Goal: Find contact information: Obtain details needed to contact an individual or organization

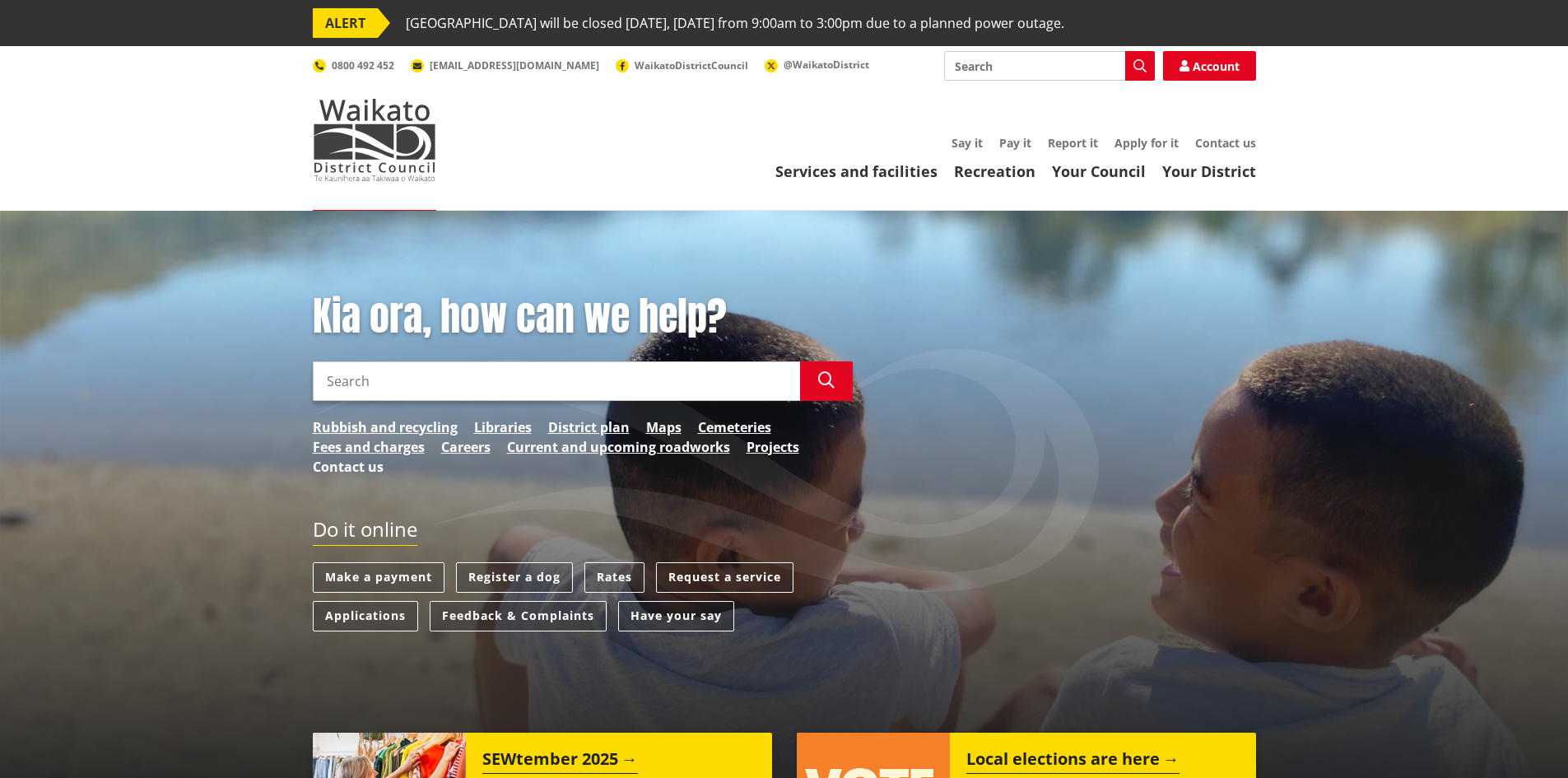
click at [321, 466] on link "Contact us" at bounding box center [348, 467] width 71 height 20
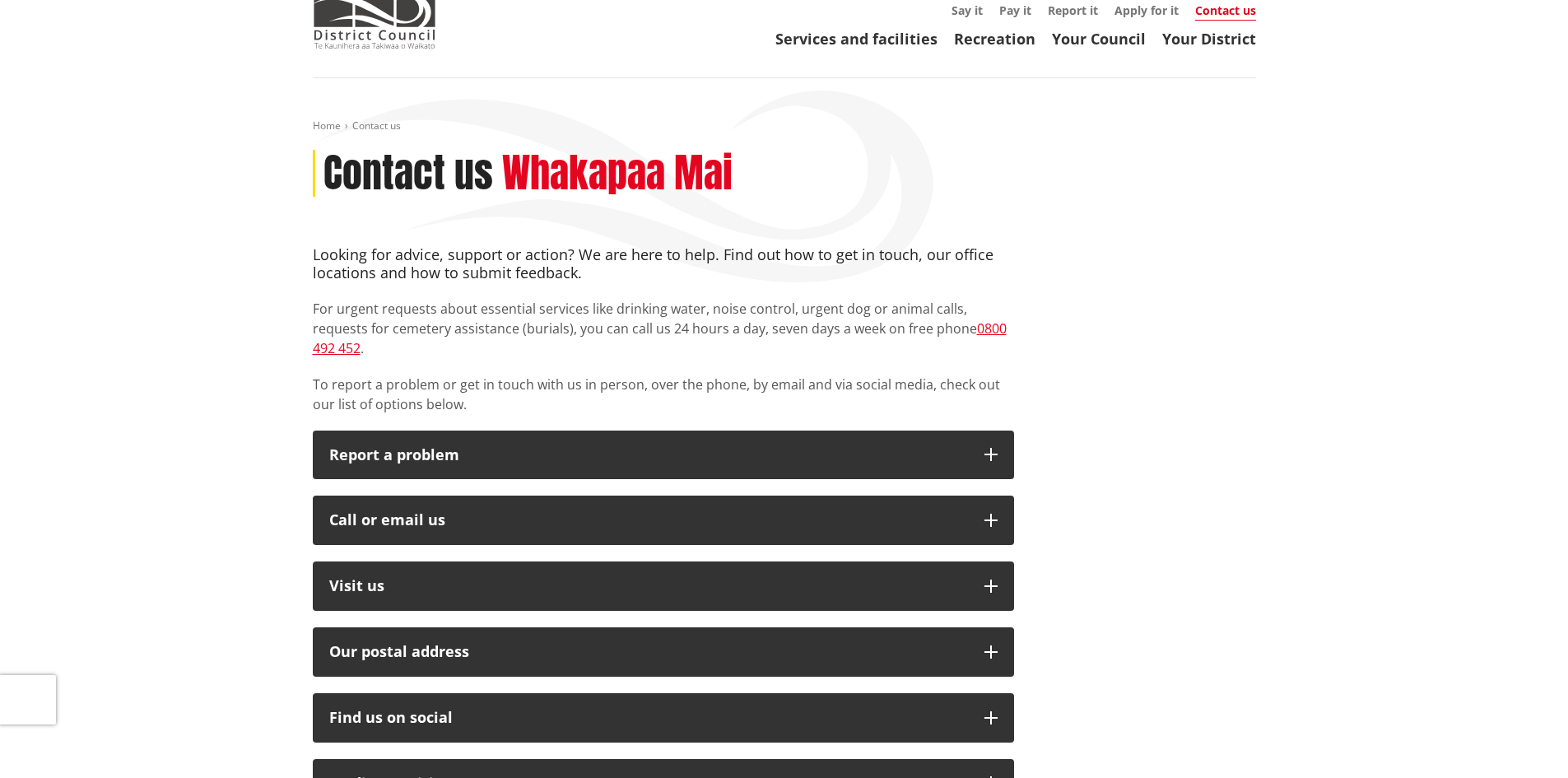
scroll to position [164, 0]
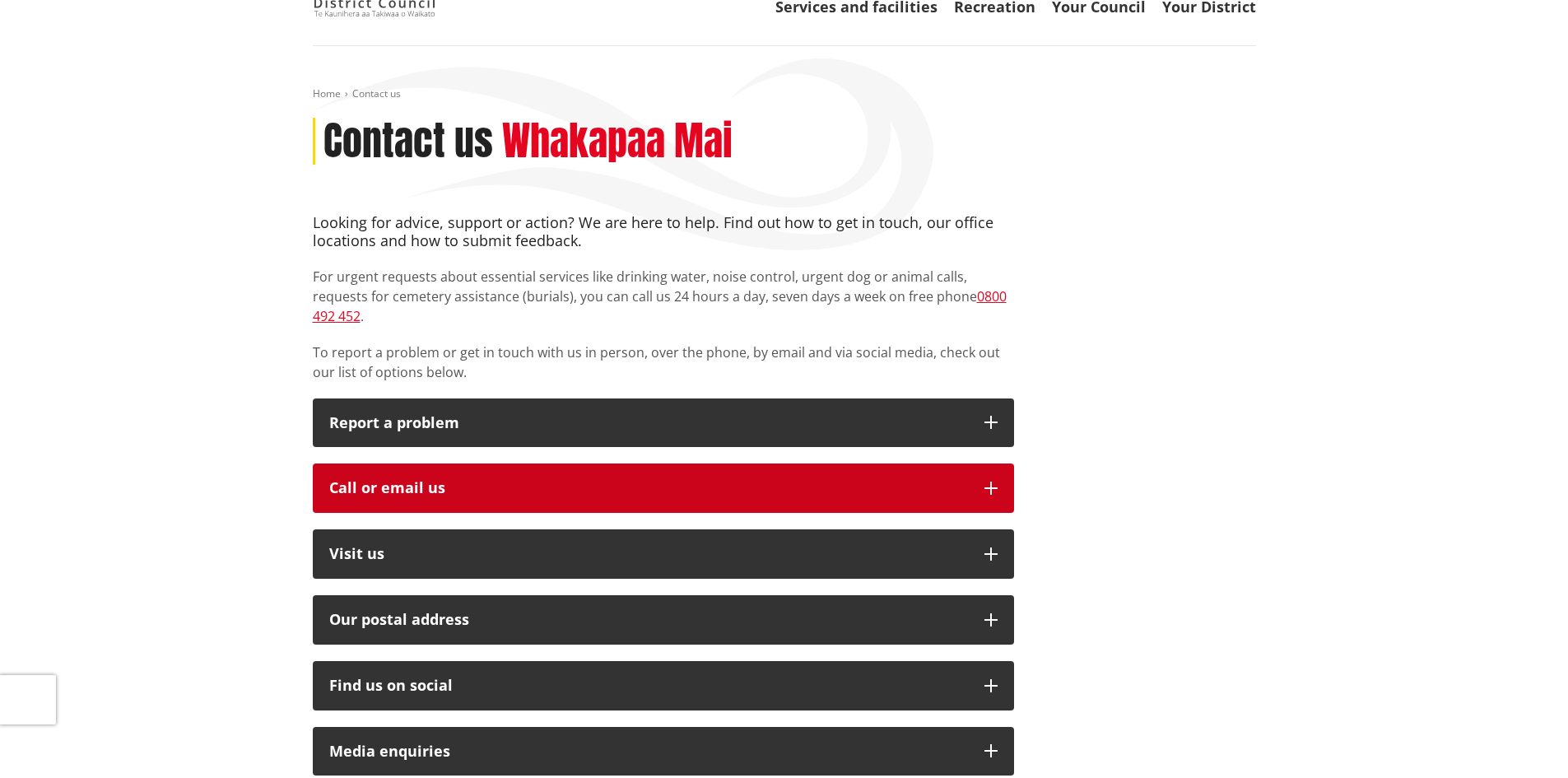
click at [990, 481] on icon "button" at bounding box center [991, 487] width 14 height 14
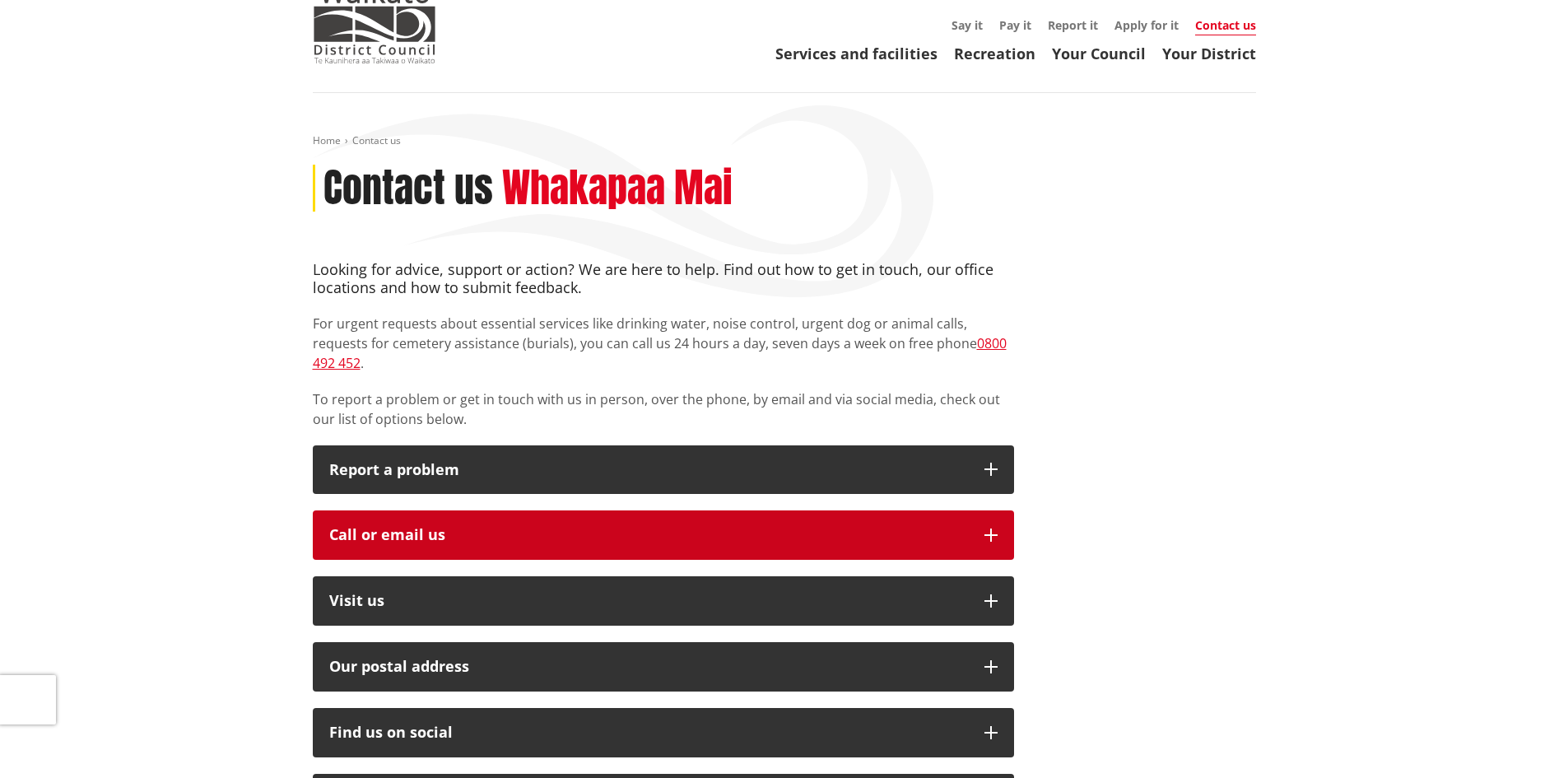
scroll to position [164, 0]
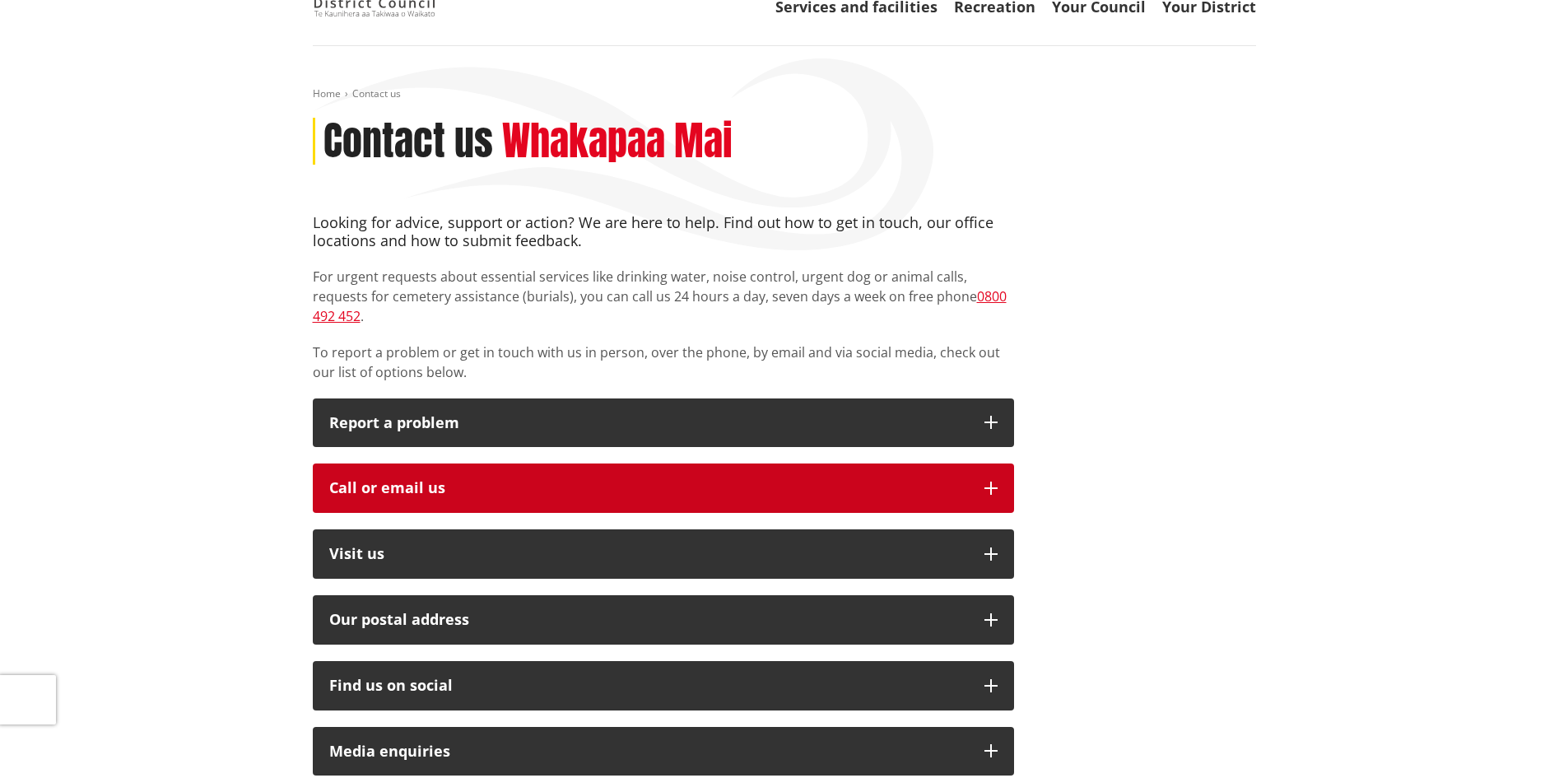
click at [986, 481] on icon "button" at bounding box center [991, 487] width 14 height 14
